Goal: Task Accomplishment & Management: Manage account settings

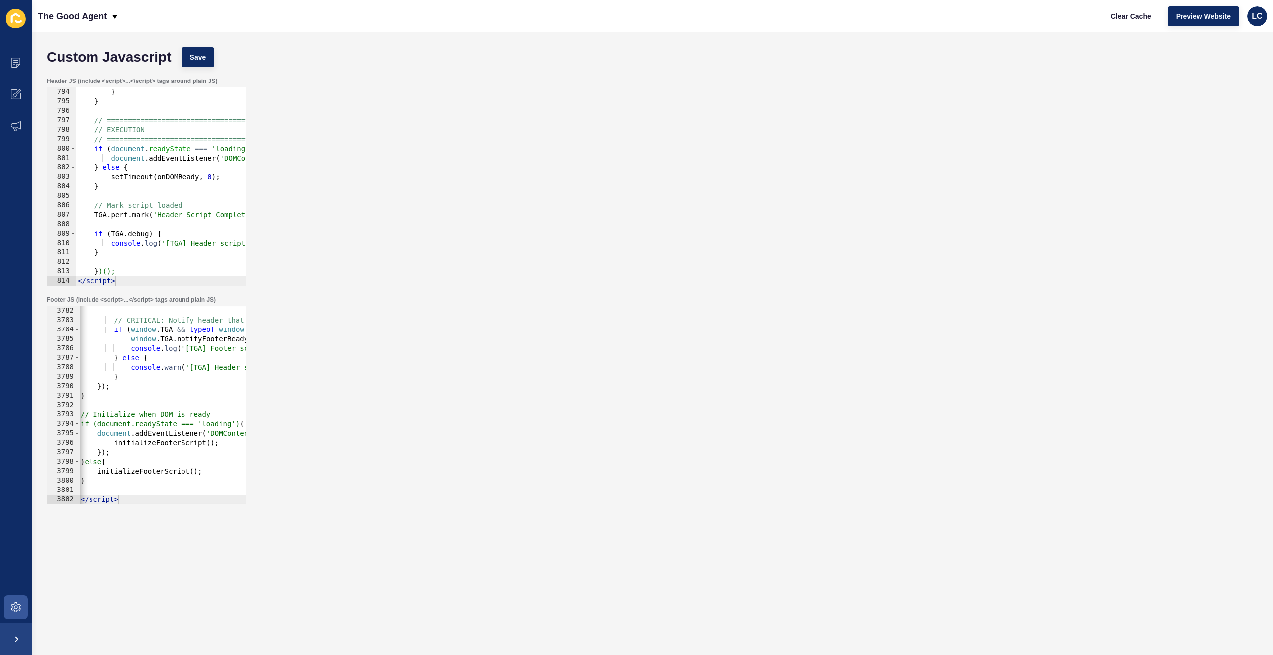
scroll to position [0, 1]
click at [17, 612] on span at bounding box center [16, 608] width 32 height 32
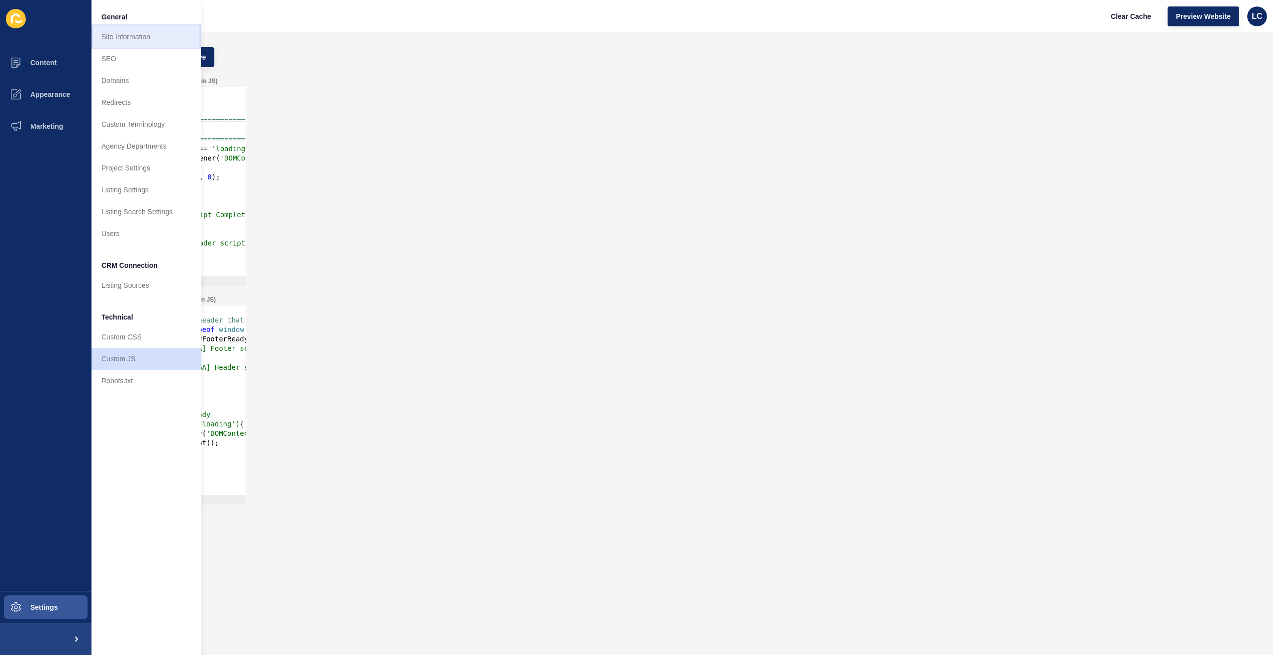
click at [122, 37] on link "Site Information" at bounding box center [145, 37] width 109 height 22
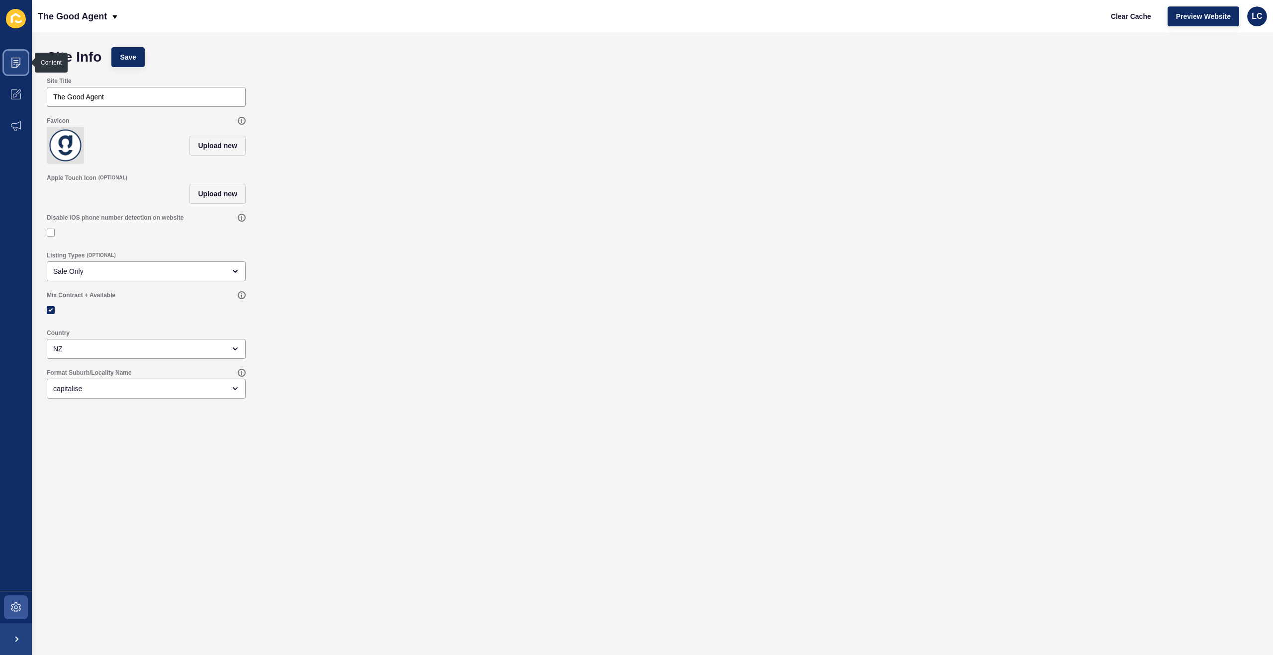
click at [11, 57] on span at bounding box center [16, 63] width 32 height 32
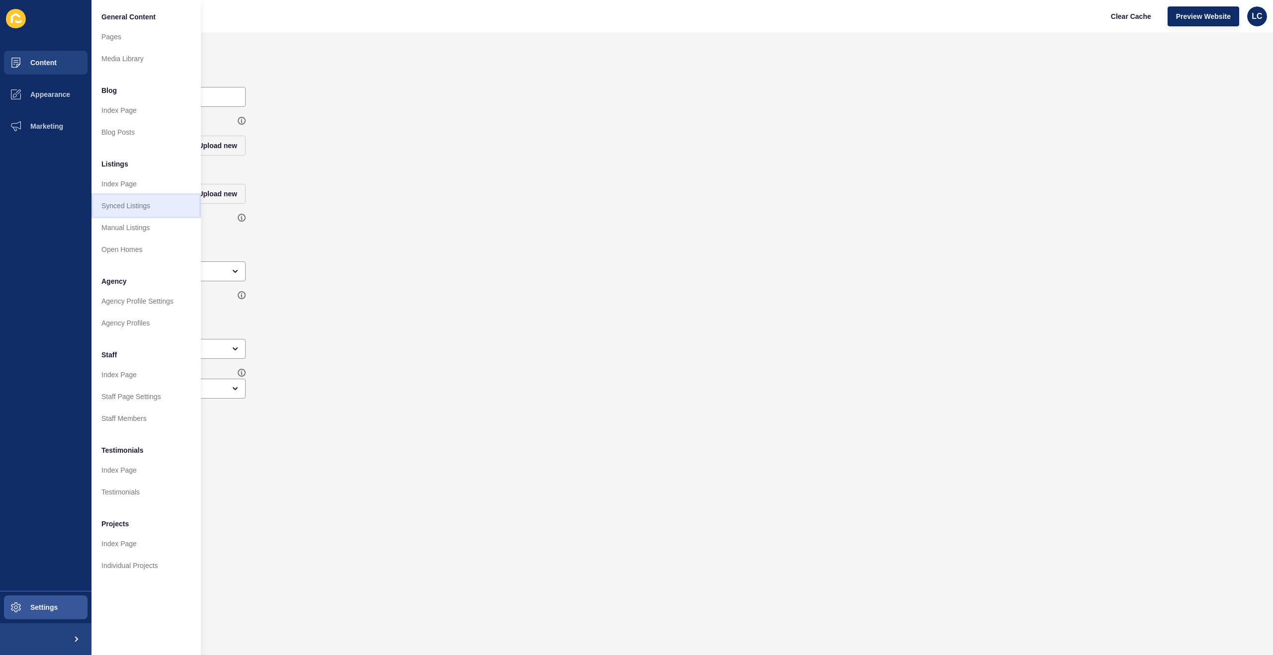
click at [135, 206] on link "Synced Listings" at bounding box center [145, 206] width 109 height 22
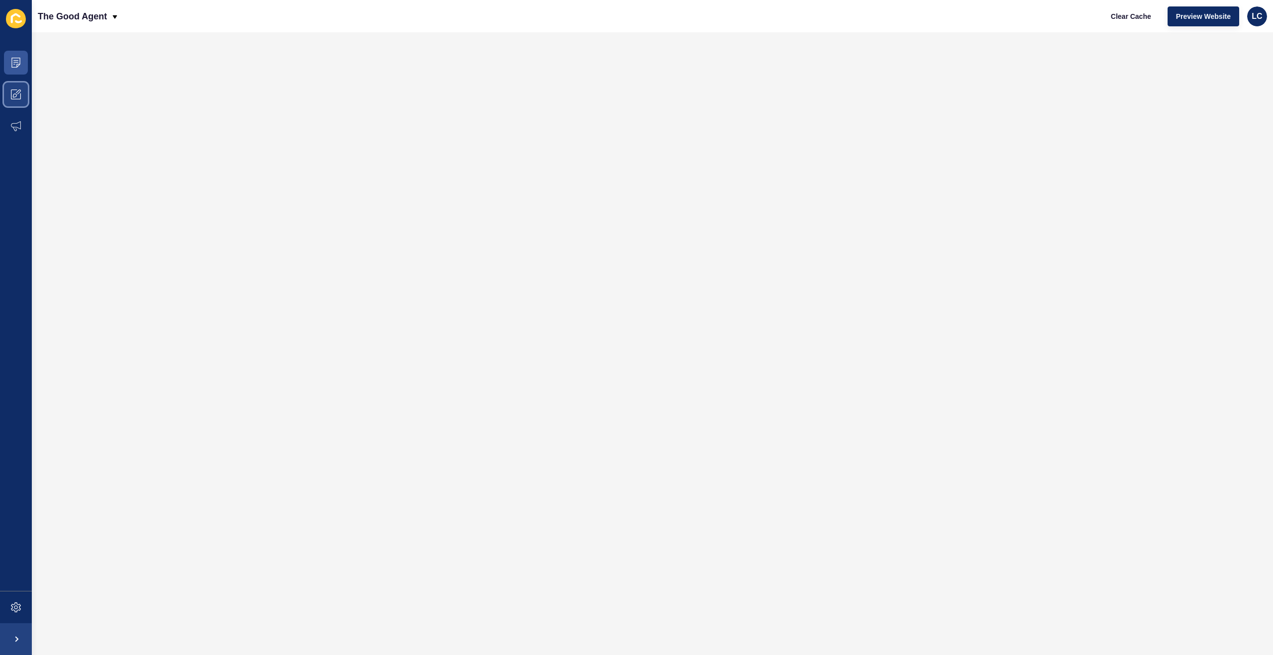
click at [14, 89] on icon at bounding box center [16, 94] width 10 height 10
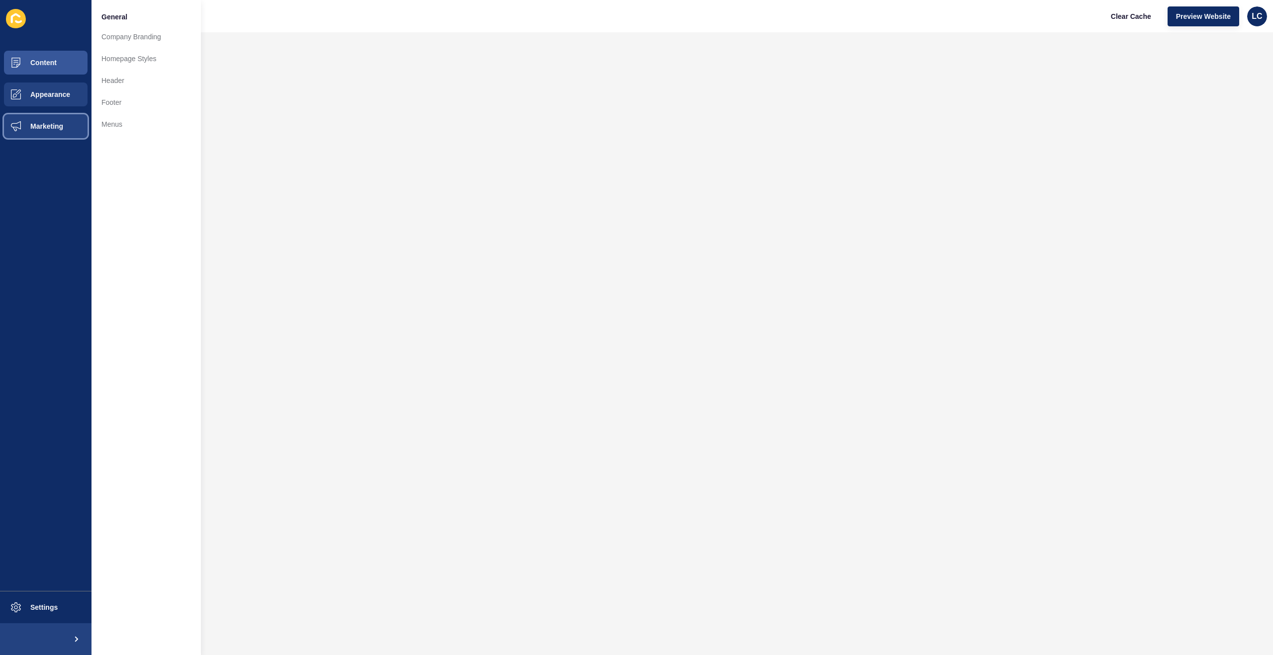
click at [48, 129] on span "Marketing" at bounding box center [31, 126] width 65 height 8
click at [34, 601] on button "Settings" at bounding box center [45, 608] width 91 height 32
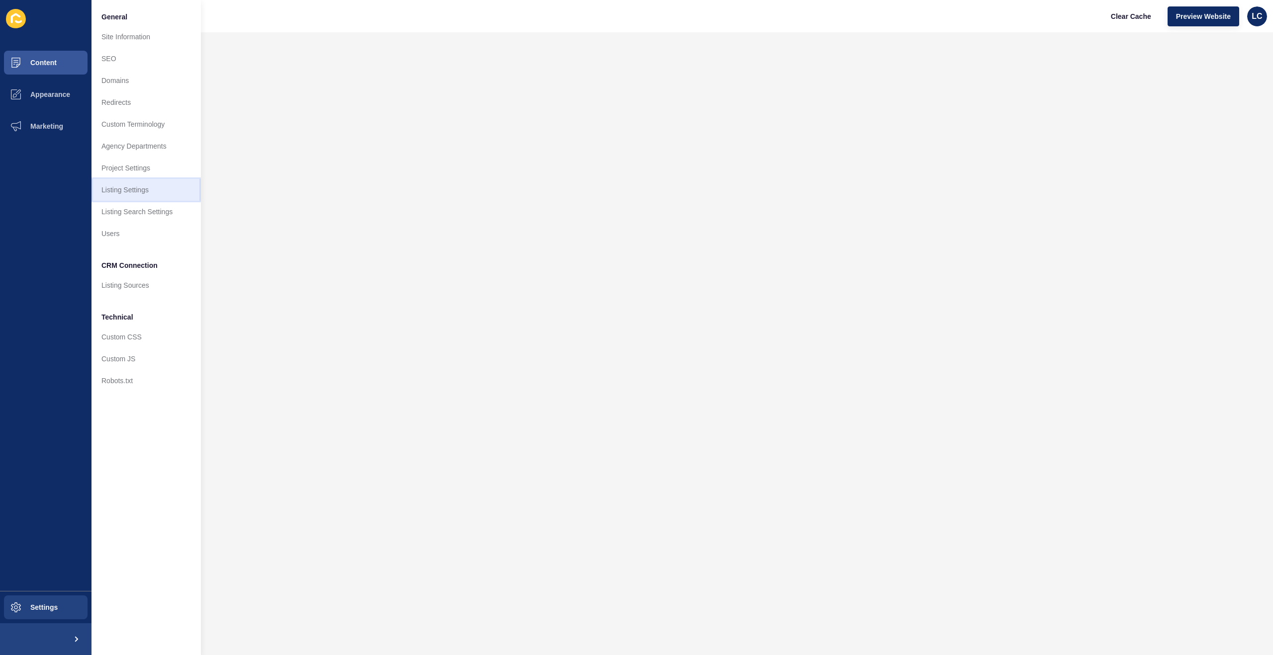
click at [145, 189] on link "Listing Settings" at bounding box center [145, 190] width 109 height 22
